Goal: Task Accomplishment & Management: Manage account settings

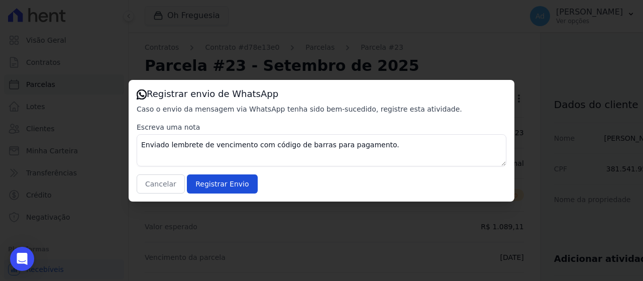
drag, startPoint x: 151, startPoint y: 198, endPoint x: 151, endPoint y: 189, distance: 8.0
click at [151, 197] on div "Registrar envio de WhatsApp Caso o envio da mensagem via WhatsApp tenha sido be…" at bounding box center [322, 141] width 386 height 122
click at [154, 185] on button "Cancelar" at bounding box center [161, 183] width 48 height 19
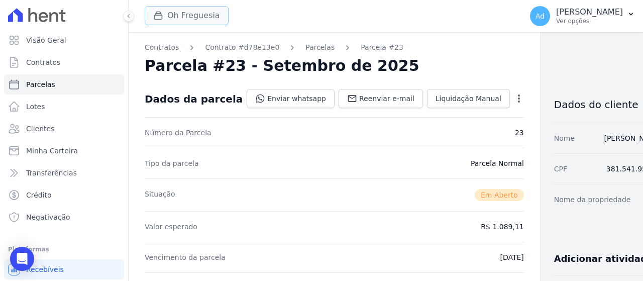
click at [193, 16] on button "Oh Freguesia" at bounding box center [187, 15] width 84 height 19
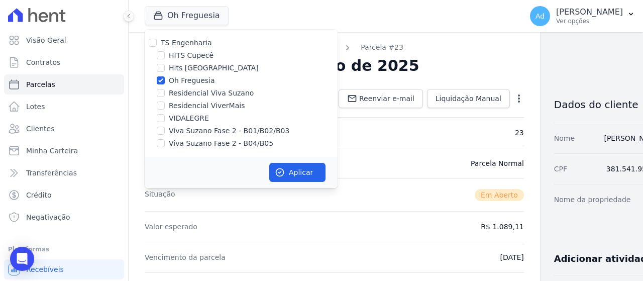
click at [186, 81] on label "Oh Freguesia" at bounding box center [192, 80] width 46 height 11
click at [165, 81] on input "Oh Freguesia" at bounding box center [161, 80] width 8 height 8
checkbox input "false"
click at [190, 70] on label "Hits [GEOGRAPHIC_DATA]" at bounding box center [214, 68] width 90 height 11
click at [165, 70] on input "Hits [GEOGRAPHIC_DATA]" at bounding box center [161, 68] width 8 height 8
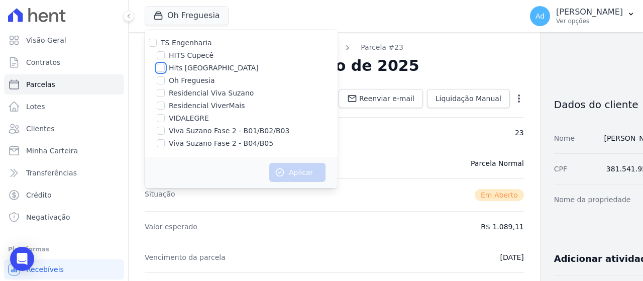
checkbox input "true"
click at [293, 171] on button "Aplicar" at bounding box center [297, 172] width 56 height 19
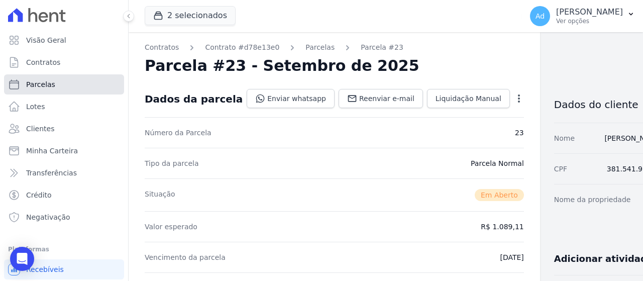
click at [67, 86] on link "Parcelas" at bounding box center [64, 84] width 120 height 20
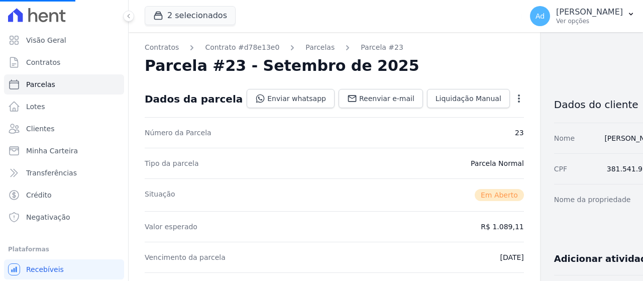
select select
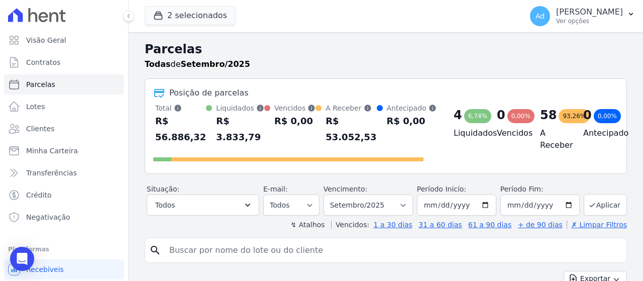
click at [249, 250] on input "search" at bounding box center [392, 250] width 459 height 20
type input "309"
select select
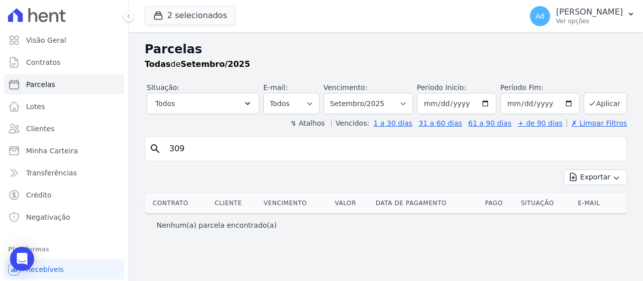
drag, startPoint x: 195, startPoint y: 146, endPoint x: 126, endPoint y: 145, distance: 69.4
click at [126, 145] on div "Visão Geral Contratos [GEOGRAPHIC_DATA] Lotes Clientes Minha Carteira Transferê…" at bounding box center [321, 140] width 643 height 281
click at [281, 150] on input "search" at bounding box center [392, 149] width 459 height 20
type input "carolina"
select select
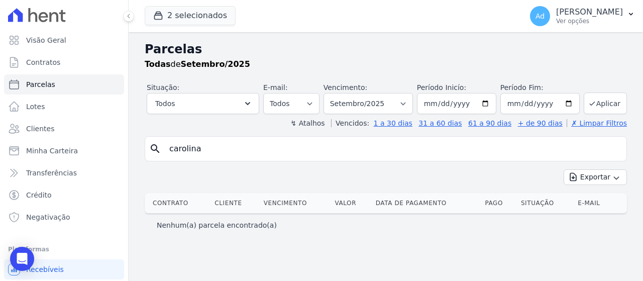
click at [221, 150] on input "carolina" at bounding box center [392, 149] width 459 height 20
type input "caroline"
select select
click at [61, 125] on link "Clientes" at bounding box center [64, 129] width 120 height 20
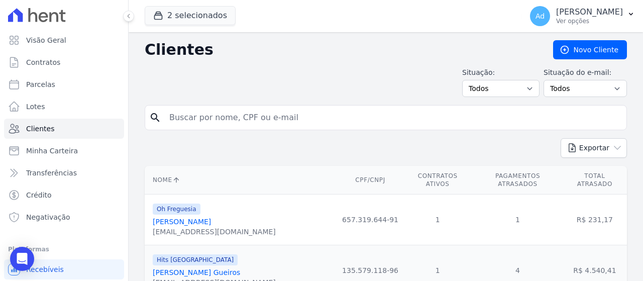
click at [214, 113] on input "search" at bounding box center [392, 118] width 459 height 20
type input "caroline"
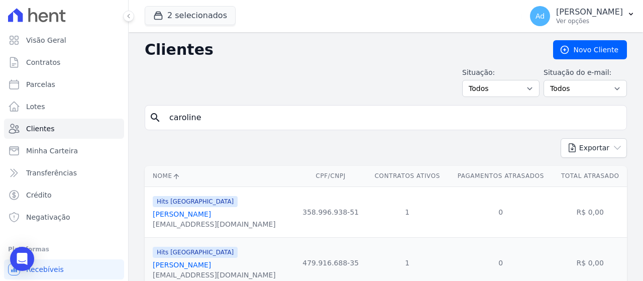
scroll to position [39, 0]
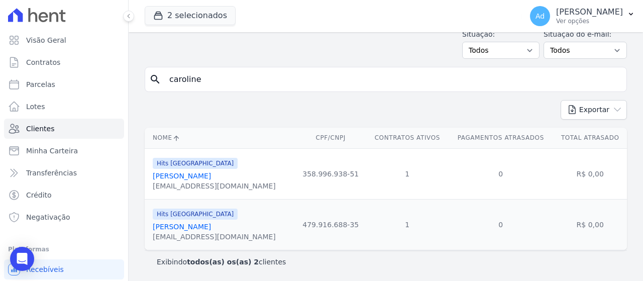
click at [211, 228] on link "[PERSON_NAME]" at bounding box center [182, 227] width 58 height 8
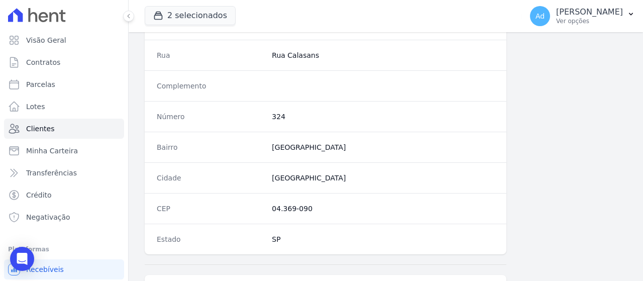
scroll to position [667, 0]
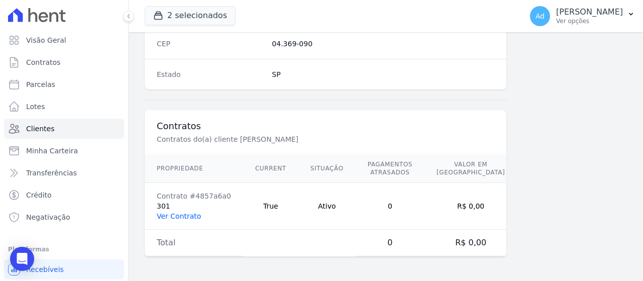
click at [177, 214] on link "Ver Contrato" at bounding box center [179, 216] width 44 height 8
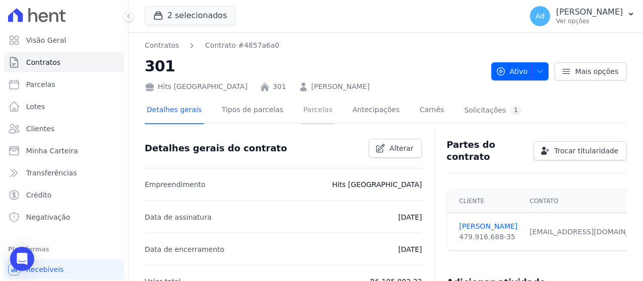
click at [302, 109] on link "Parcelas" at bounding box center [318, 110] width 33 height 27
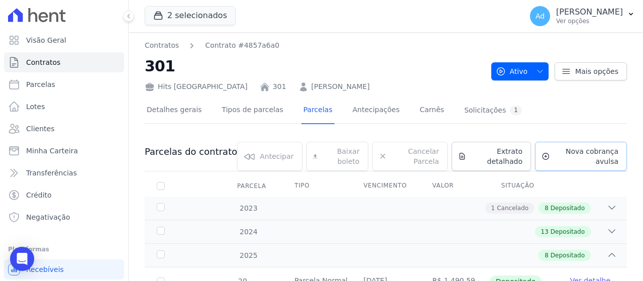
click at [573, 150] on span "Nova cobrança avulsa" at bounding box center [586, 156] width 64 height 20
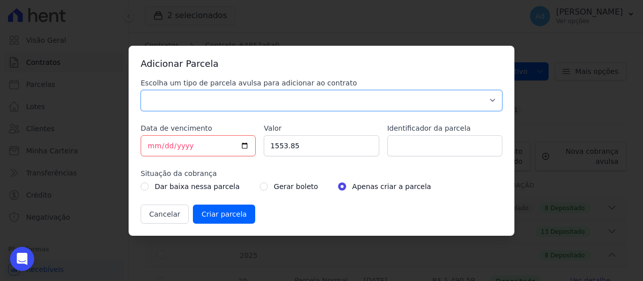
click at [244, 104] on select "Parcela Normal Sinal Caução Intercalada Chaves Pré Chaves Pós Chaves Taxas Quit…" at bounding box center [322, 100] width 362 height 21
click at [141, 90] on select "Parcela Normal Sinal Caução Intercalada Chaves Pré Chaves Pós Chaves Taxas Quit…" at bounding box center [322, 100] width 362 height 21
click at [207, 92] on select "Parcela Normal Sinal Caução Intercalada Chaves Pré Chaves Pós Chaves Taxas Quit…" at bounding box center [322, 100] width 362 height 21
select select "standard"
click at [141, 90] on select "Parcela Normal Sinal Caução Intercalada Chaves Pré Chaves Pós Chaves Taxas Quit…" at bounding box center [322, 100] width 362 height 21
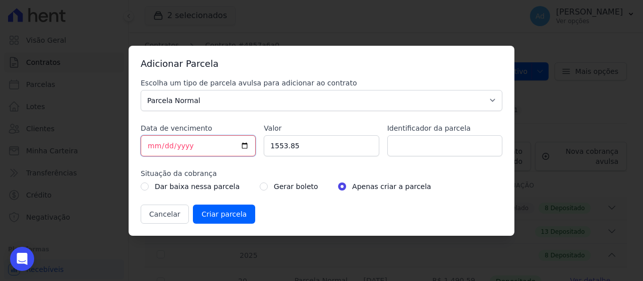
click at [149, 146] on input "[DATE]" at bounding box center [198, 145] width 115 height 21
type input "[DATE]"
click at [320, 151] on input "1553.85" at bounding box center [321, 145] width 115 height 21
type input "1556.57"
click at [402, 153] on input "Identificador da parcela" at bounding box center [444, 145] width 115 height 21
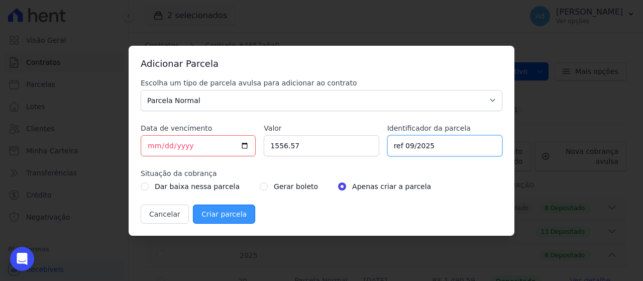
type input "ref 09/2025"
click at [207, 213] on input "Criar parcela" at bounding box center [224, 214] width 62 height 19
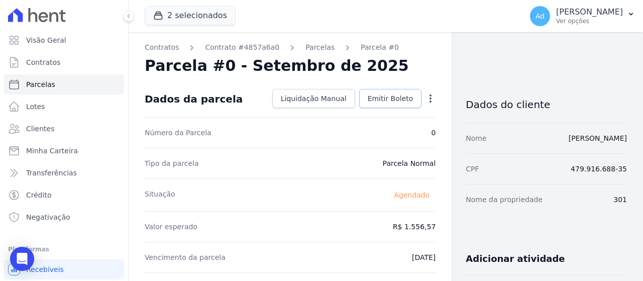
click at [380, 92] on link "Emitir Boleto" at bounding box center [390, 98] width 63 height 19
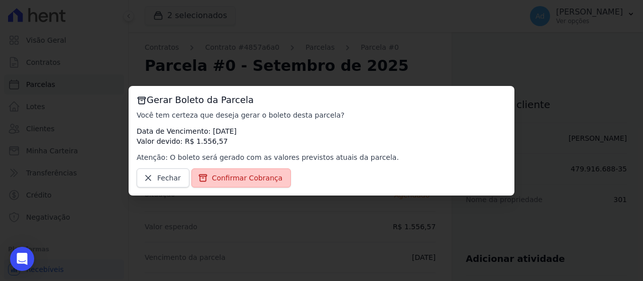
click at [252, 178] on span "Confirmar Cobrança" at bounding box center [247, 178] width 71 height 10
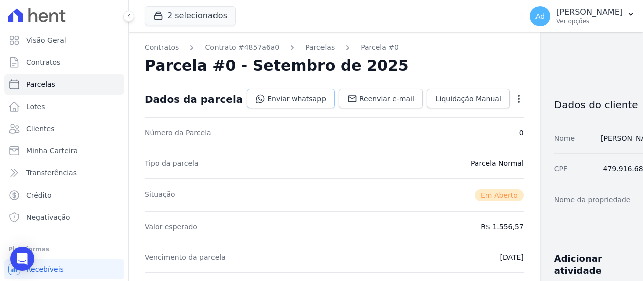
click at [282, 98] on link "Enviar whatsapp" at bounding box center [291, 98] width 88 height 19
